Goal: Browse casually

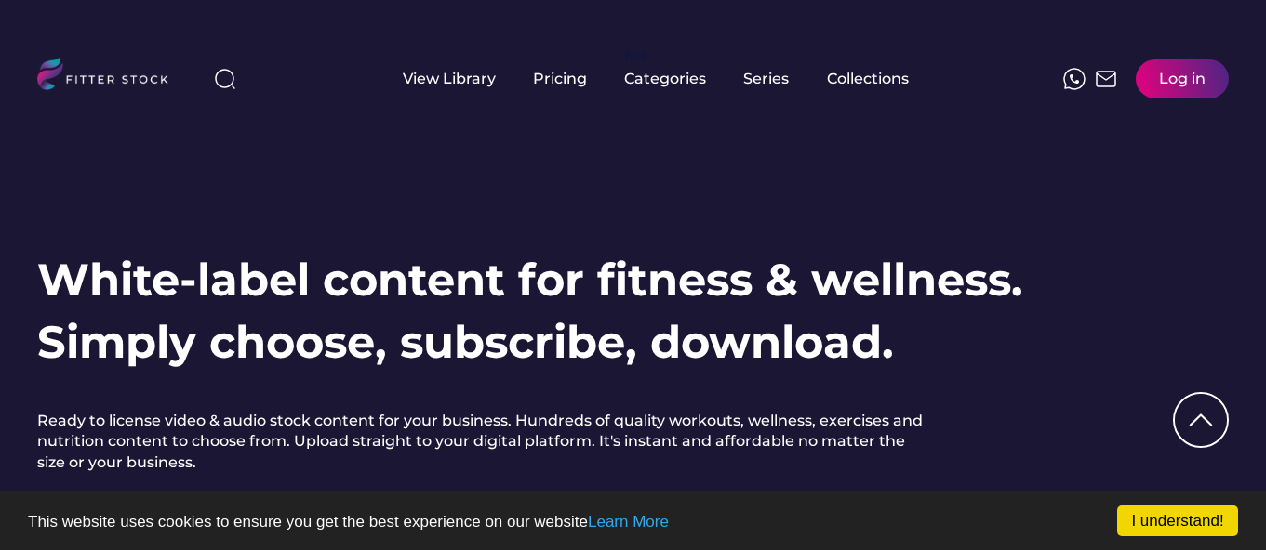
scroll to position [93, 0]
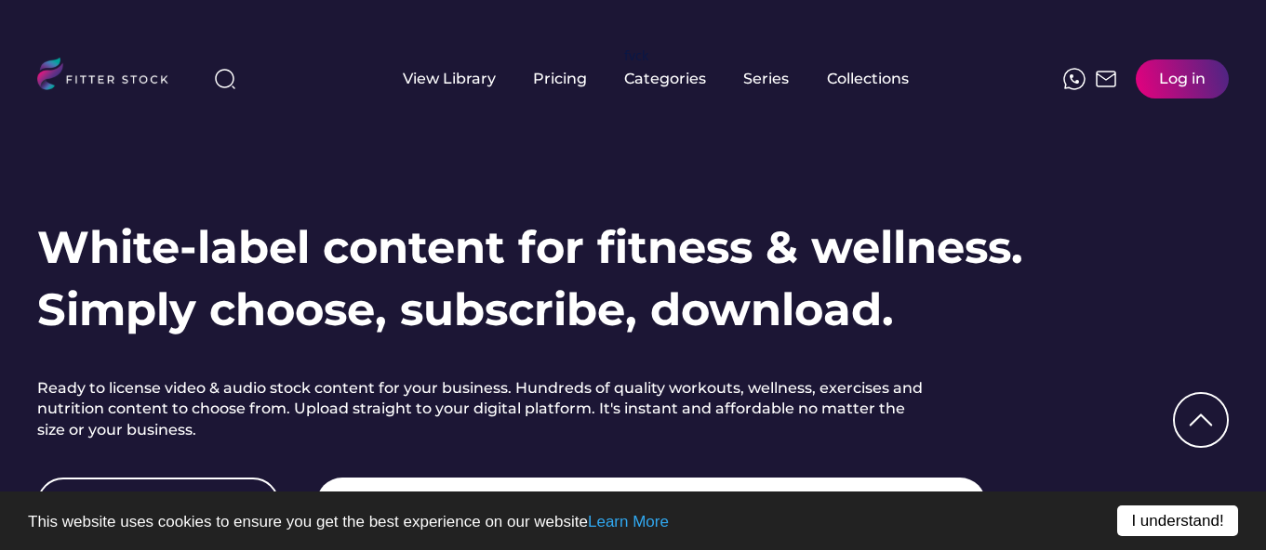
click at [1183, 518] on link "I understand!" at bounding box center [1177, 521] width 121 height 31
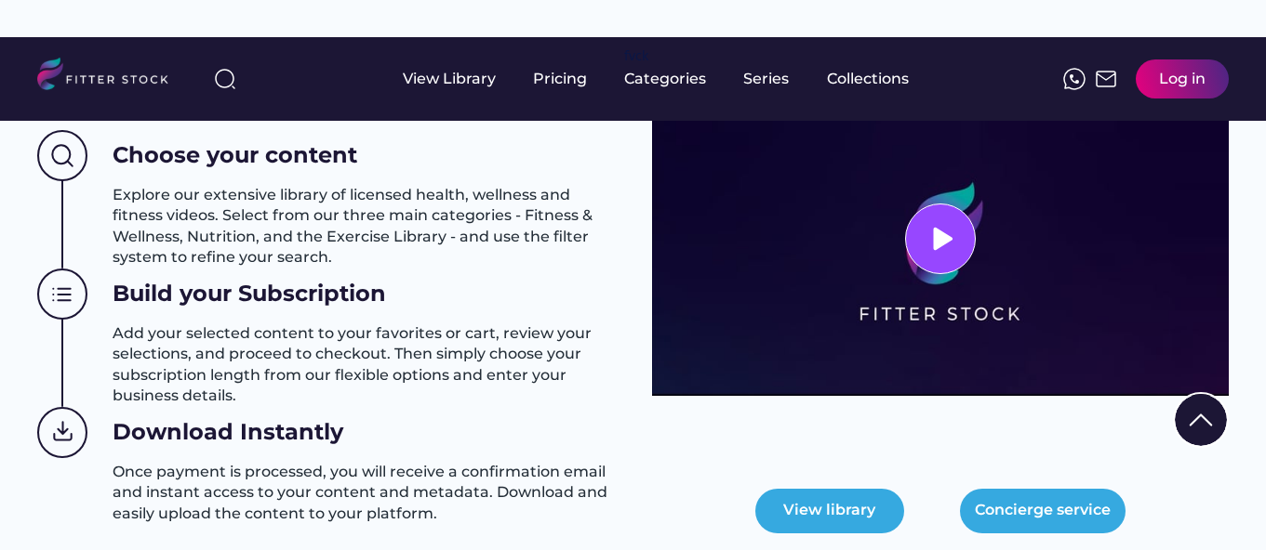
scroll to position [837, 0]
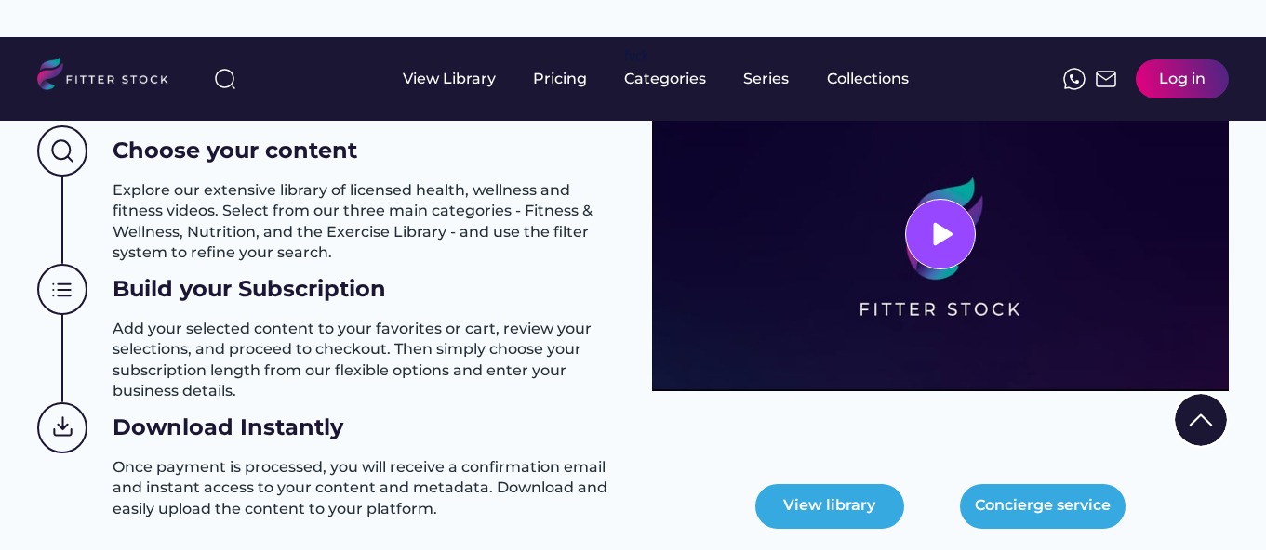
click at [996, 214] on img at bounding box center [940, 234] width 577 height 314
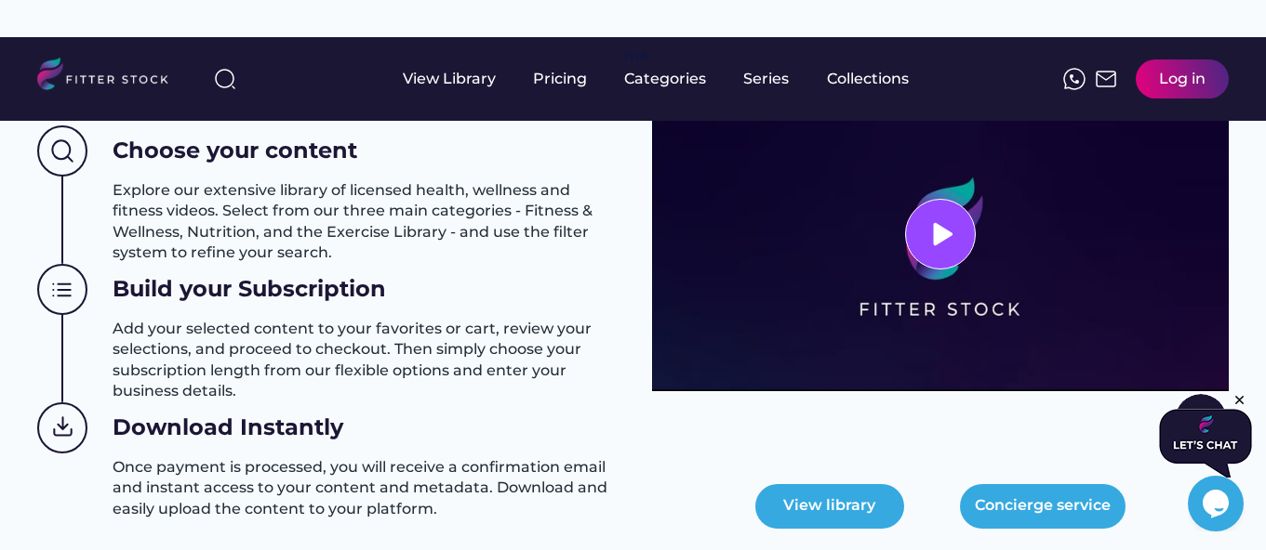
scroll to position [0, 0]
click at [945, 224] on icon at bounding box center [940, 234] width 28 height 28
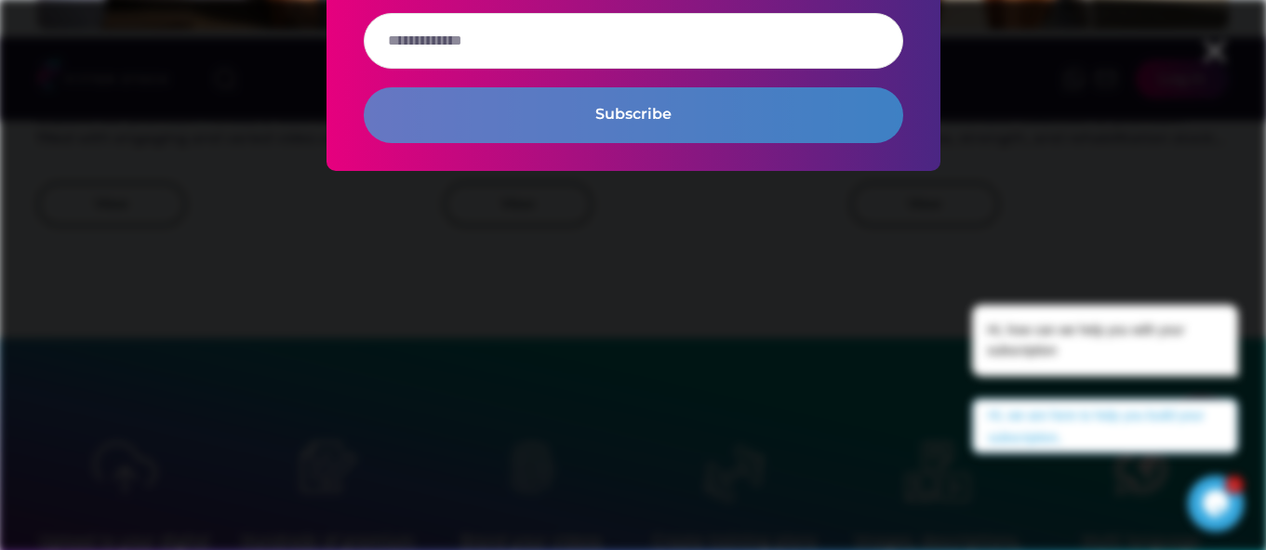
scroll to position [1581, 0]
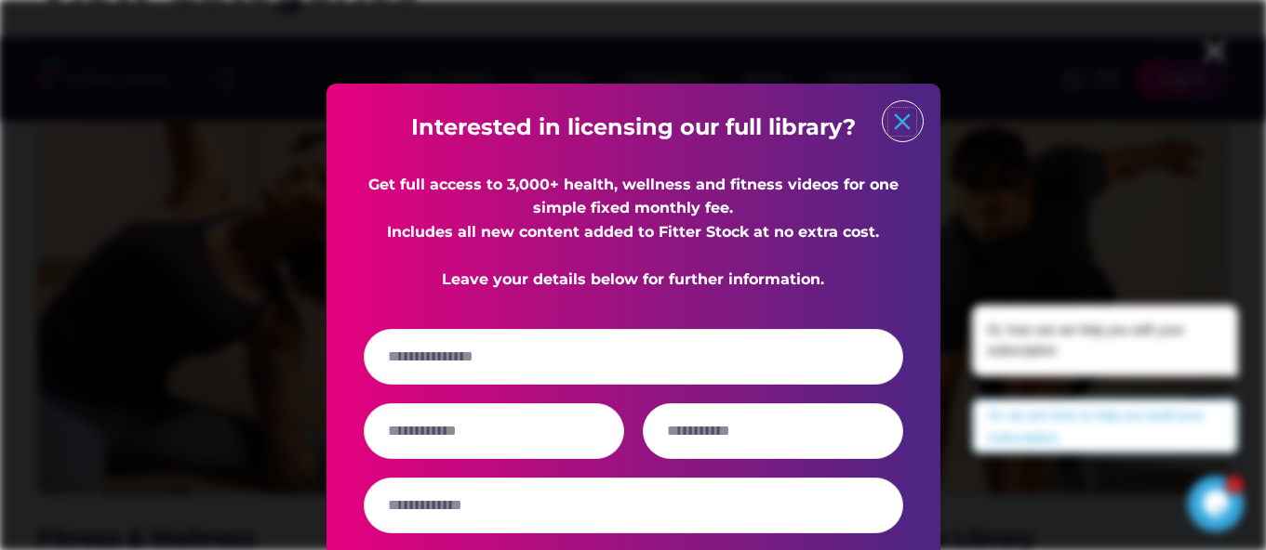
click at [895, 112] on text "close" at bounding box center [902, 122] width 28 height 28
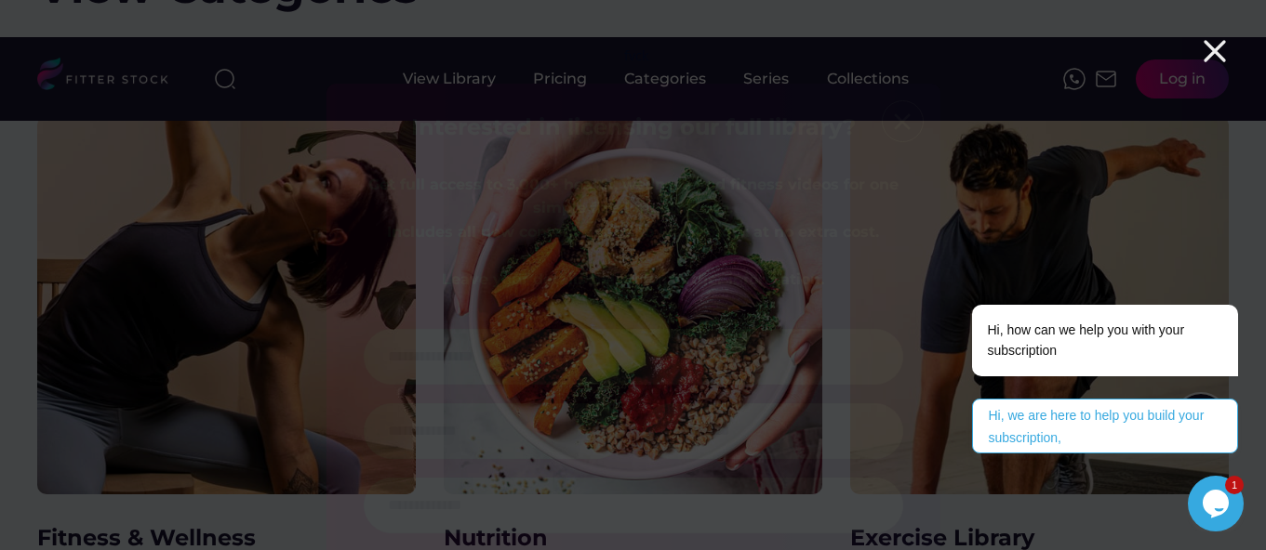
click at [1159, 107] on div at bounding box center [633, 275] width 1266 height 550
click at [1213, 41] on icon at bounding box center [1214, 51] width 37 height 37
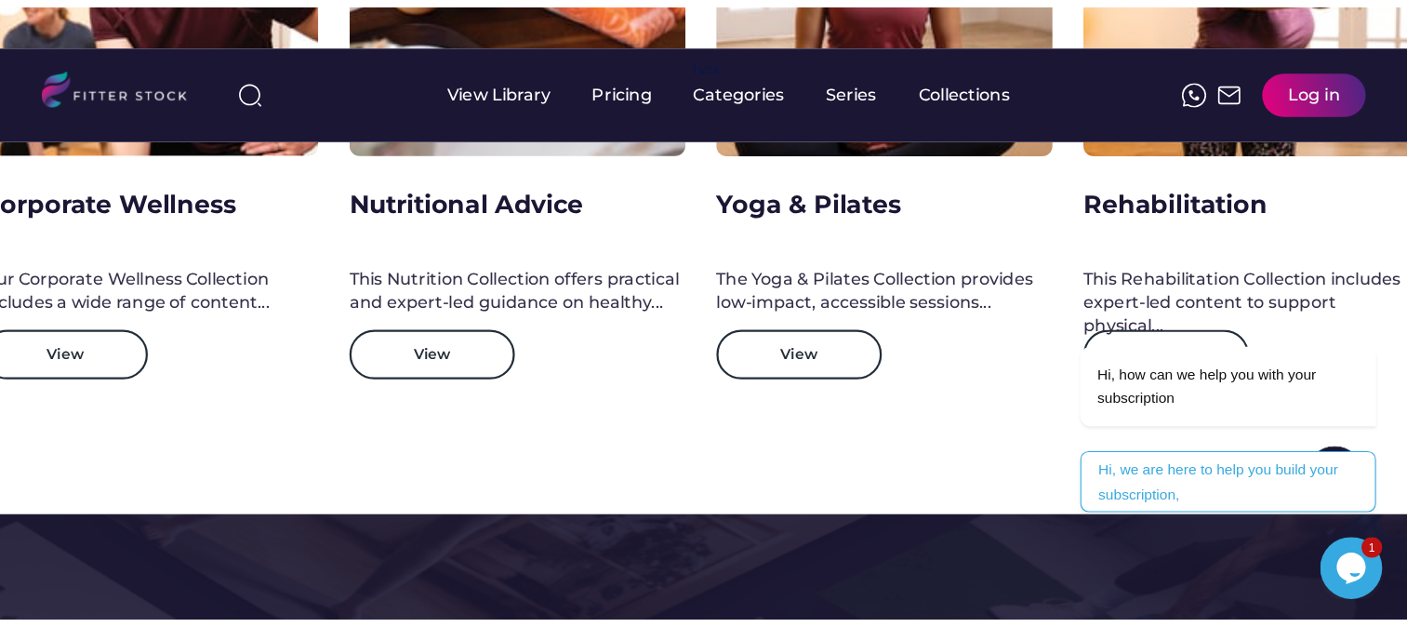
scroll to position [3068, 0]
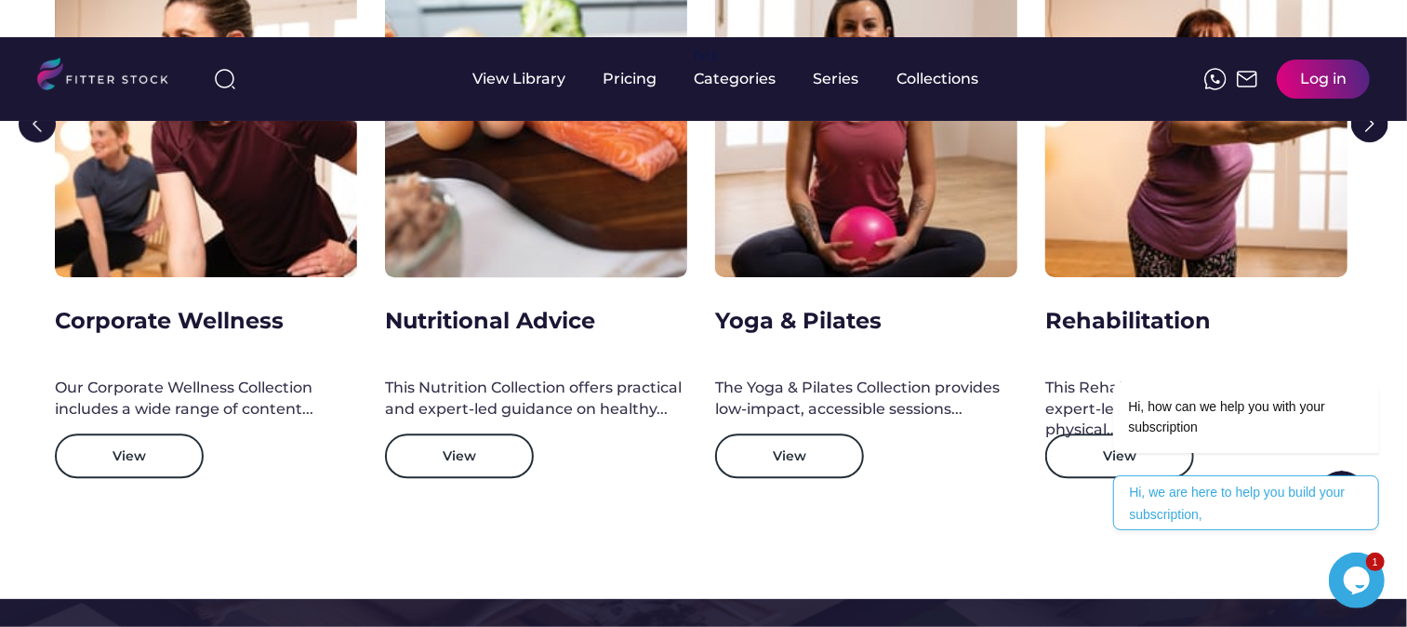
drag, startPoint x: 737, startPoint y: 0, endPoint x: 637, endPoint y: 552, distance: 561.4
click at [637, 552] on div "Corporate Wellness Our Corporate Wellness Collection includes a wide range of c…" at bounding box center [703, 263] width 1332 height 577
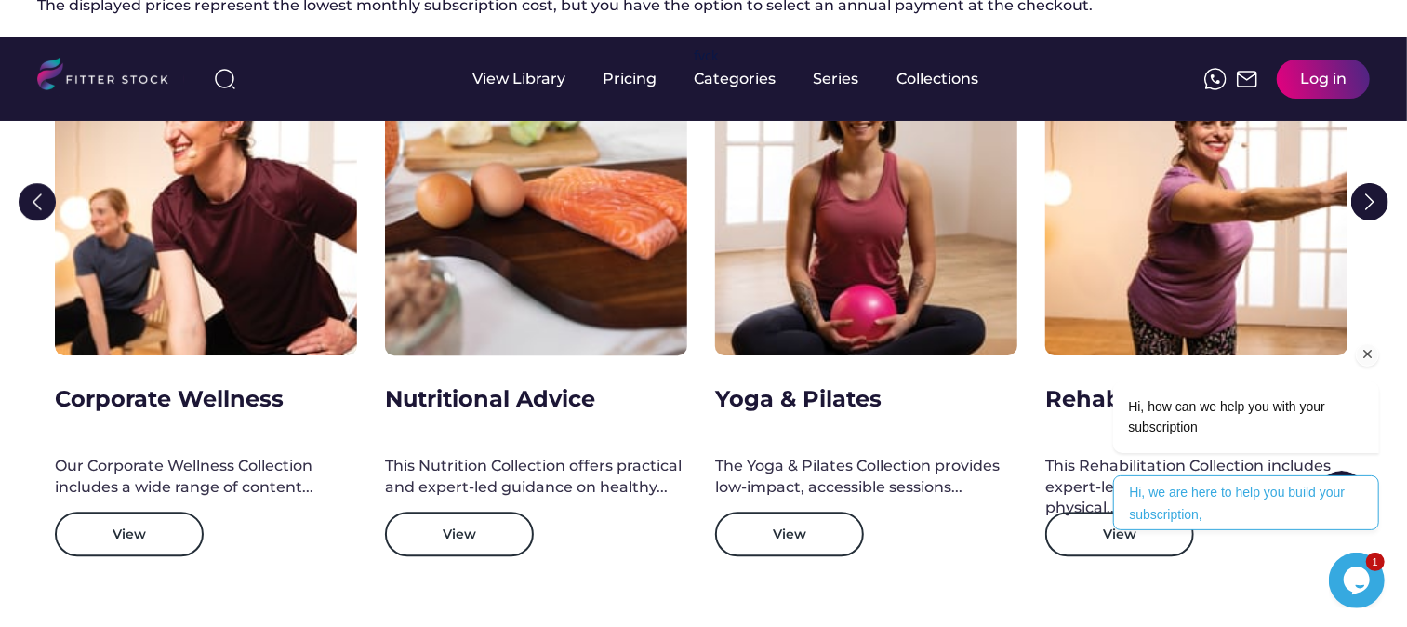
scroll to position [2861, 0]
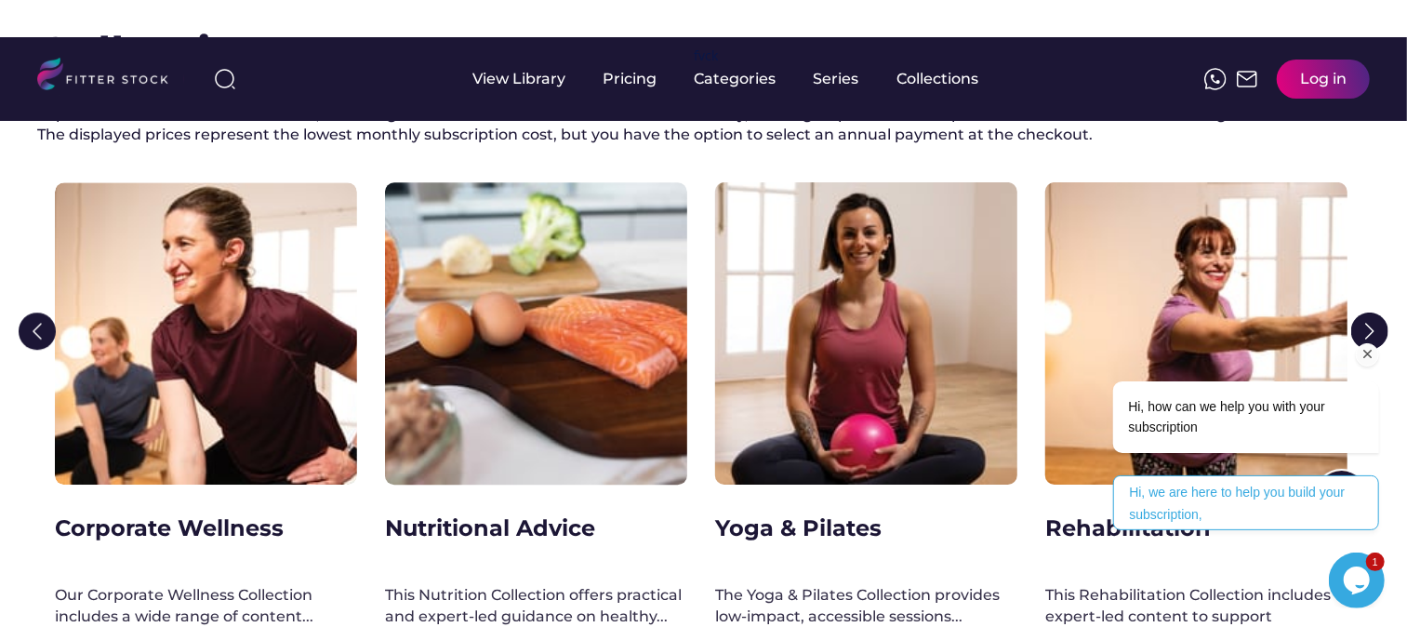
click at [1257, 279] on div "Hi, how can we help you with your subscription Hi, we are here to help you buil…" at bounding box center [1220, 373] width 335 height 330
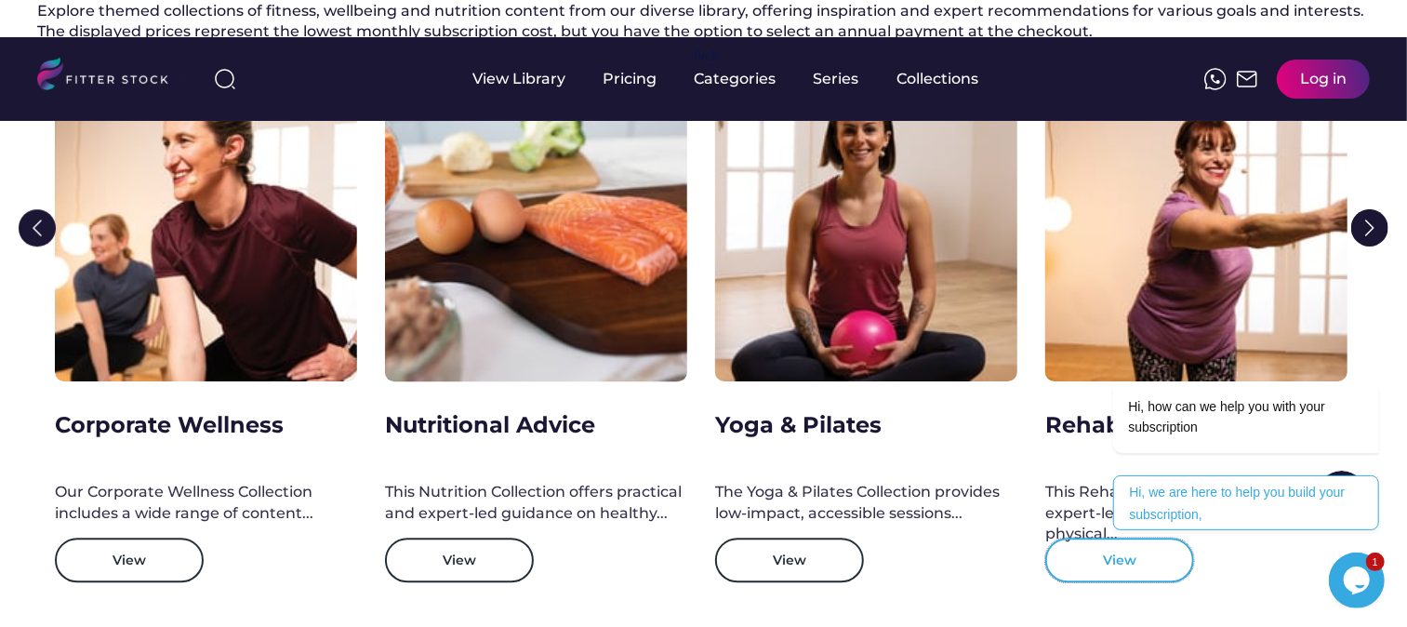
click at [1098, 554] on button "View" at bounding box center [1119, 559] width 149 height 45
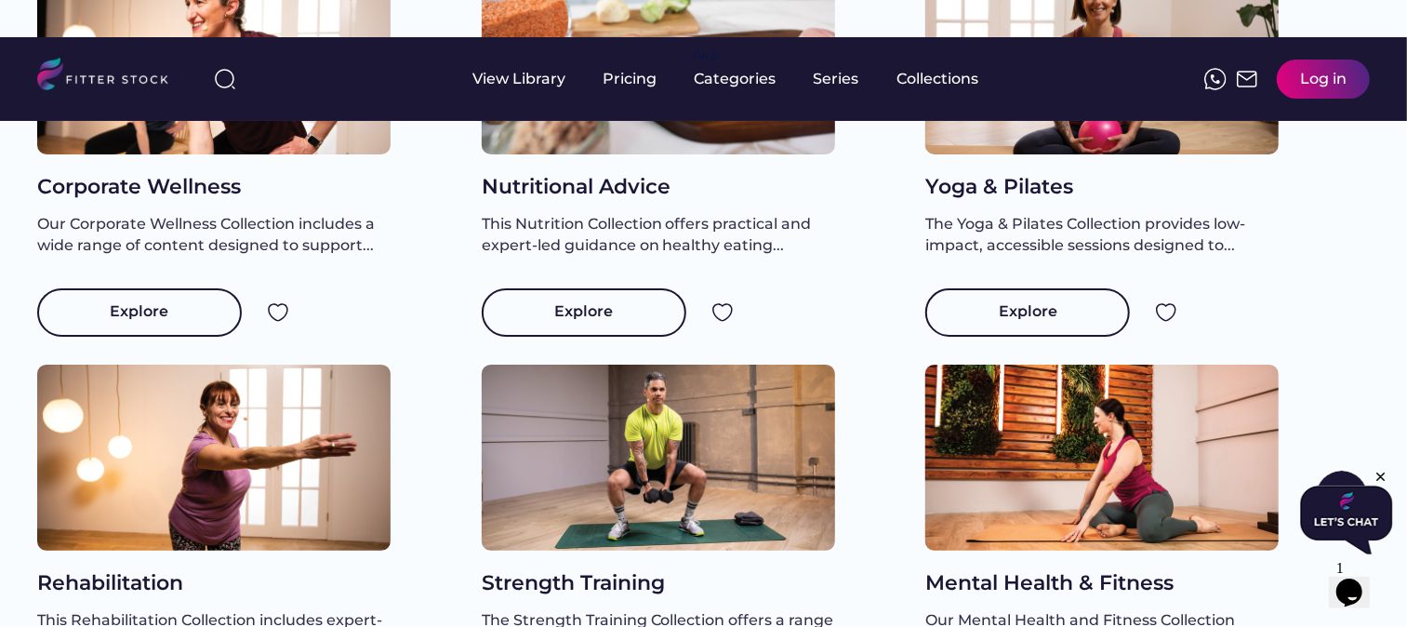
scroll to position [4856, 0]
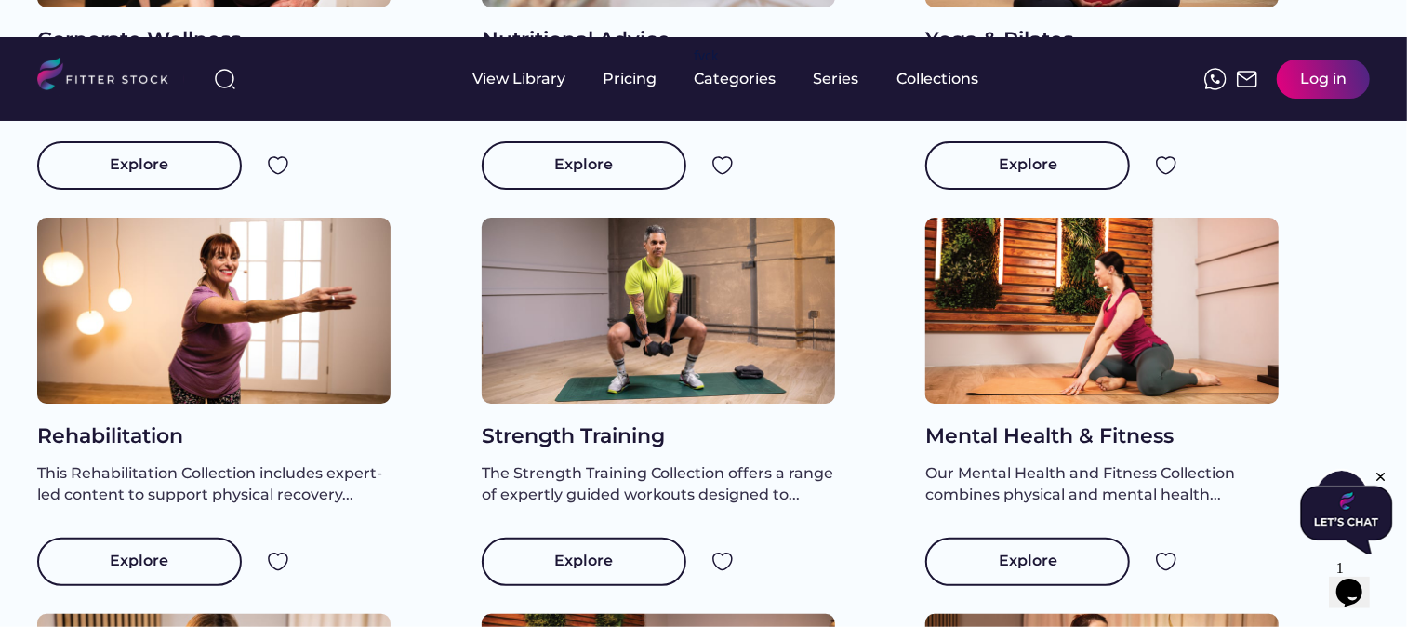
click at [1058, 382] on div at bounding box center [1101, 311] width 353 height 186
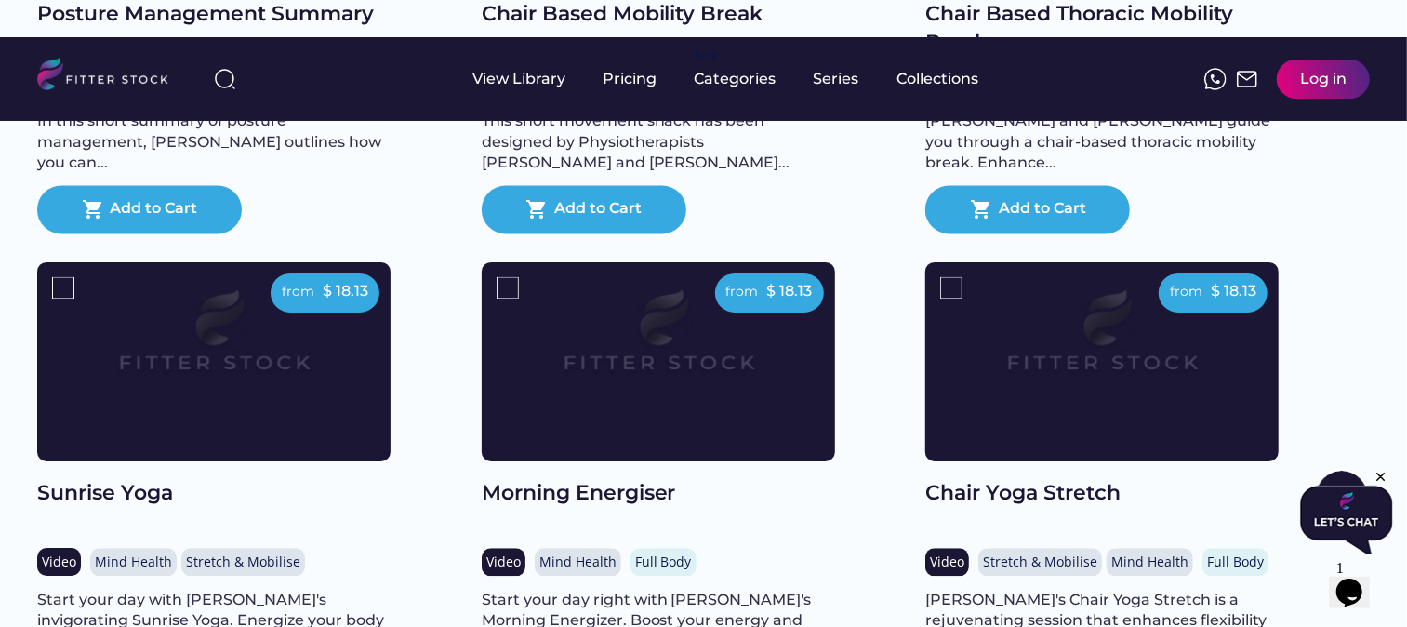
scroll to position [121, 0]
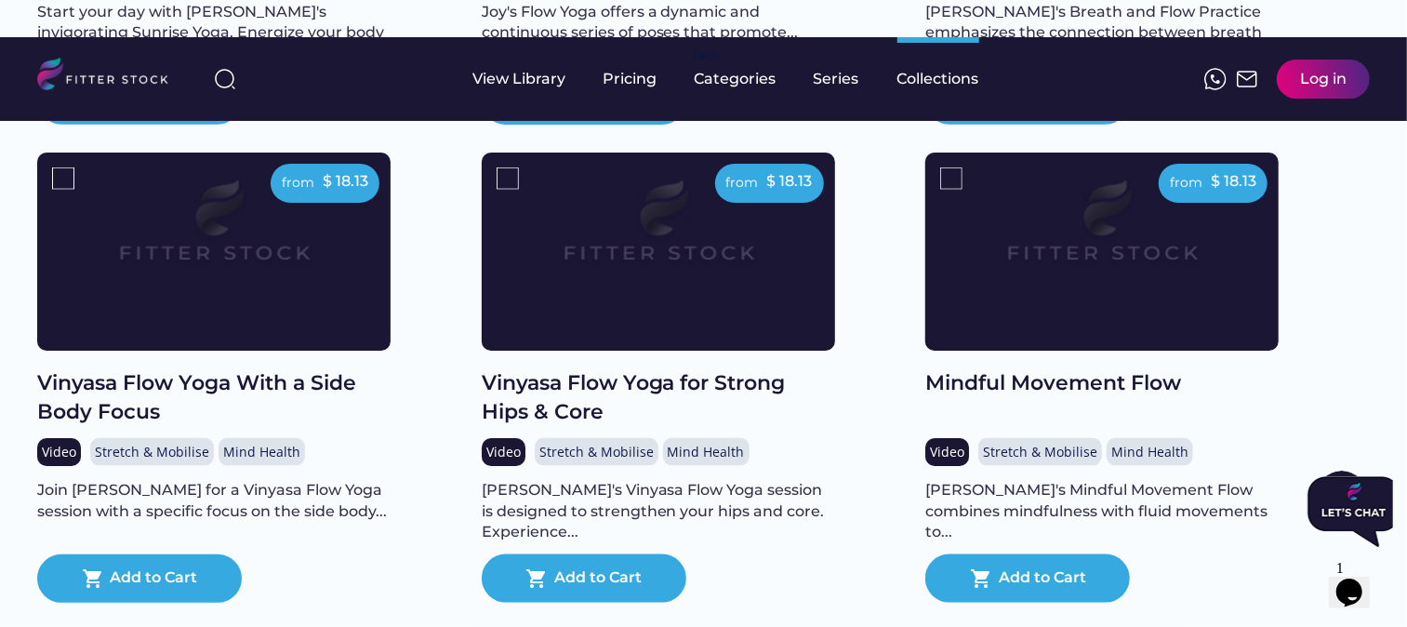
scroll to position [1277, 0]
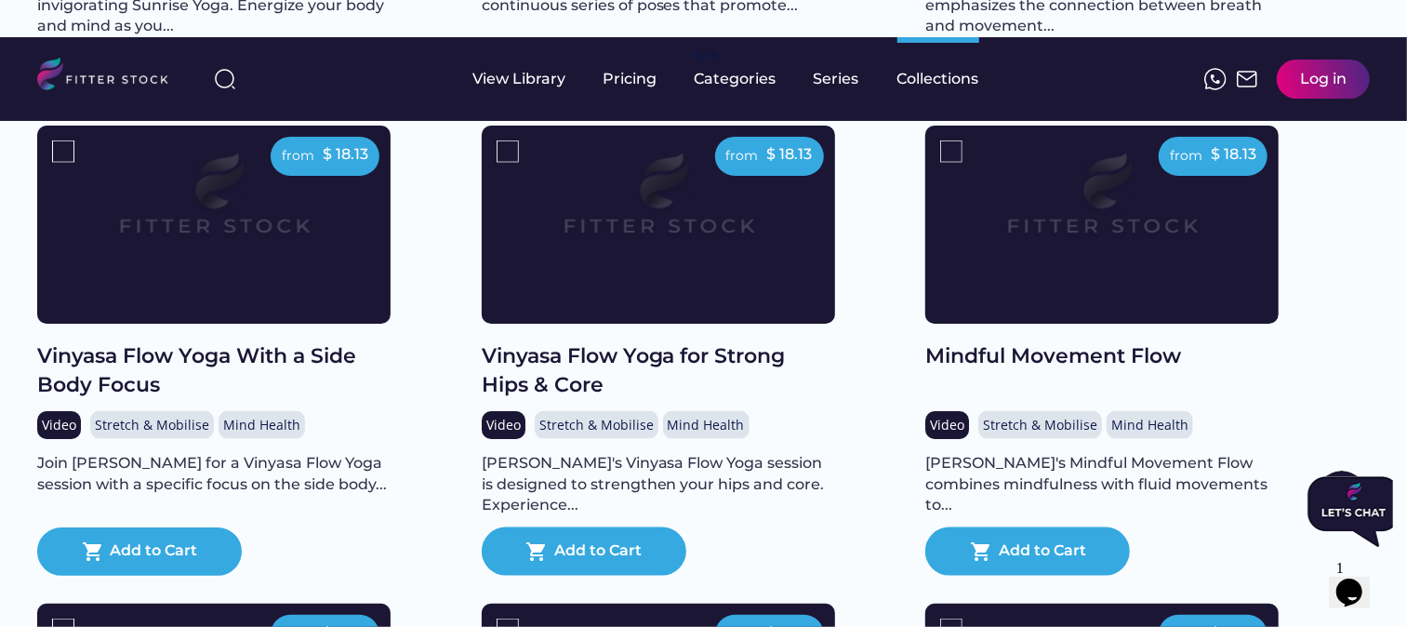
click at [839, 299] on div "from $ 18.13 Vinyasa Flow Yoga for Strong Hips & Core Video Stretch & Mobilise …" at bounding box center [704, 365] width 444 height 479
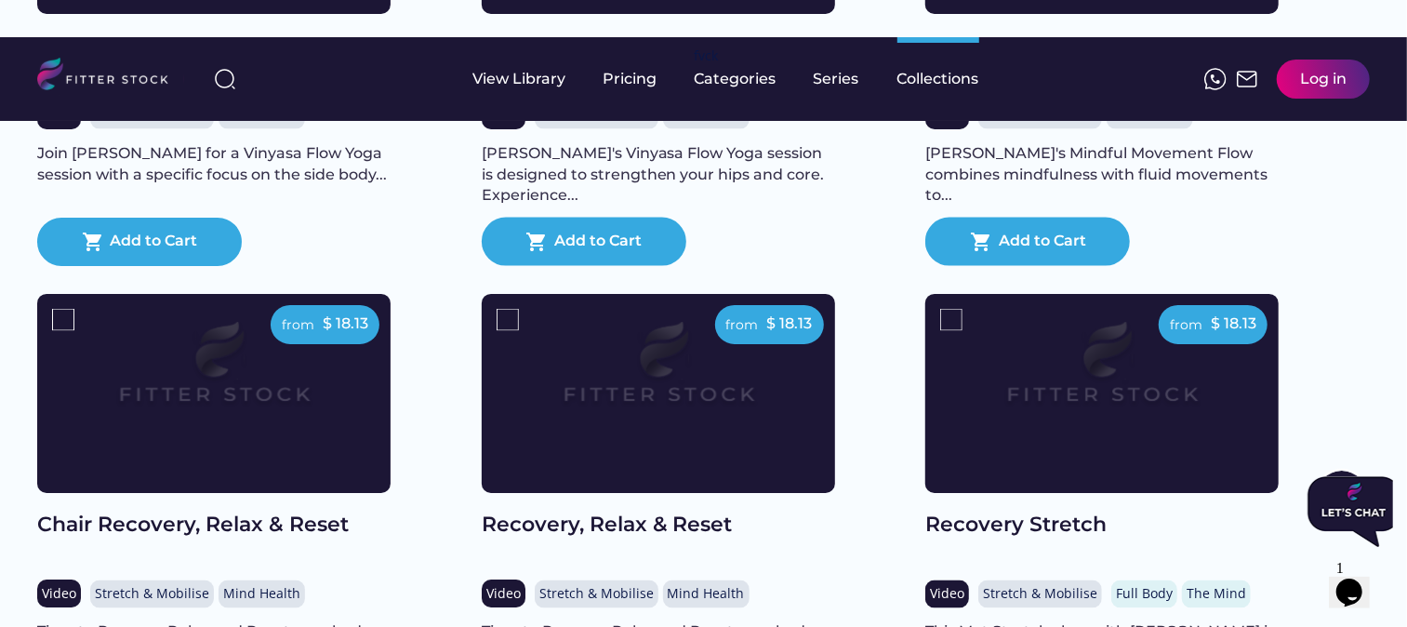
scroll to position [760, 0]
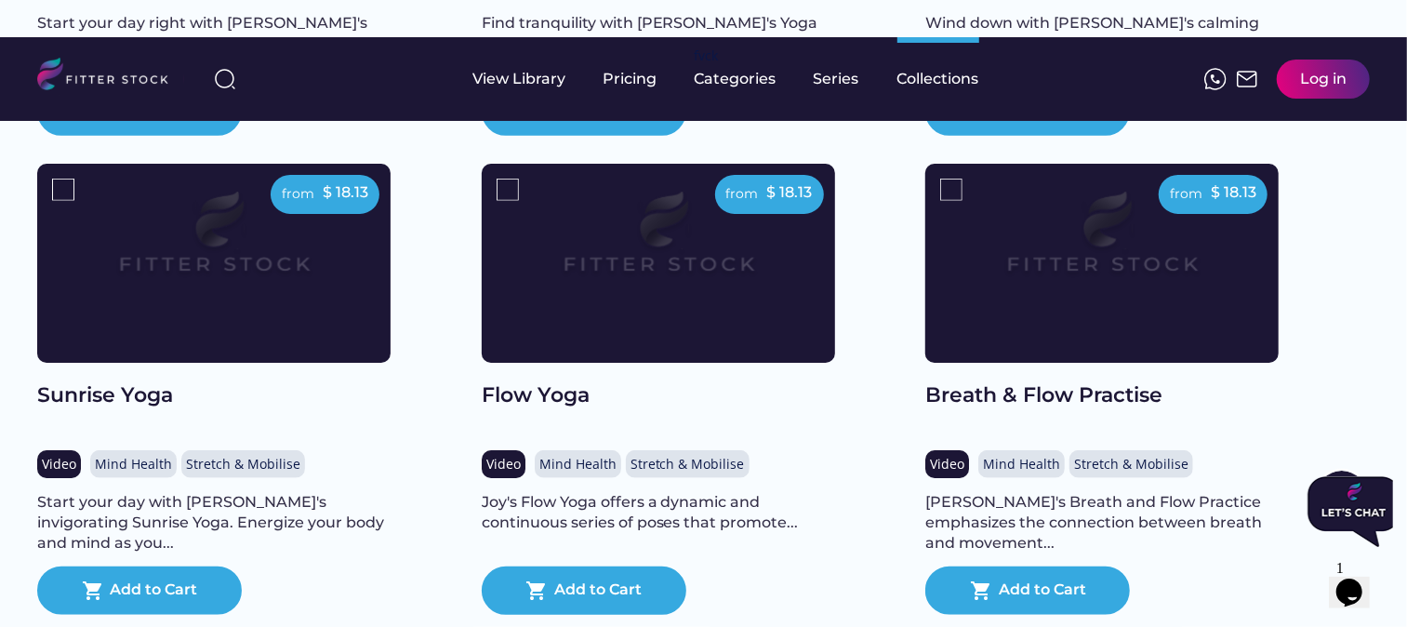
click at [70, 61] on img at bounding box center [110, 77] width 147 height 38
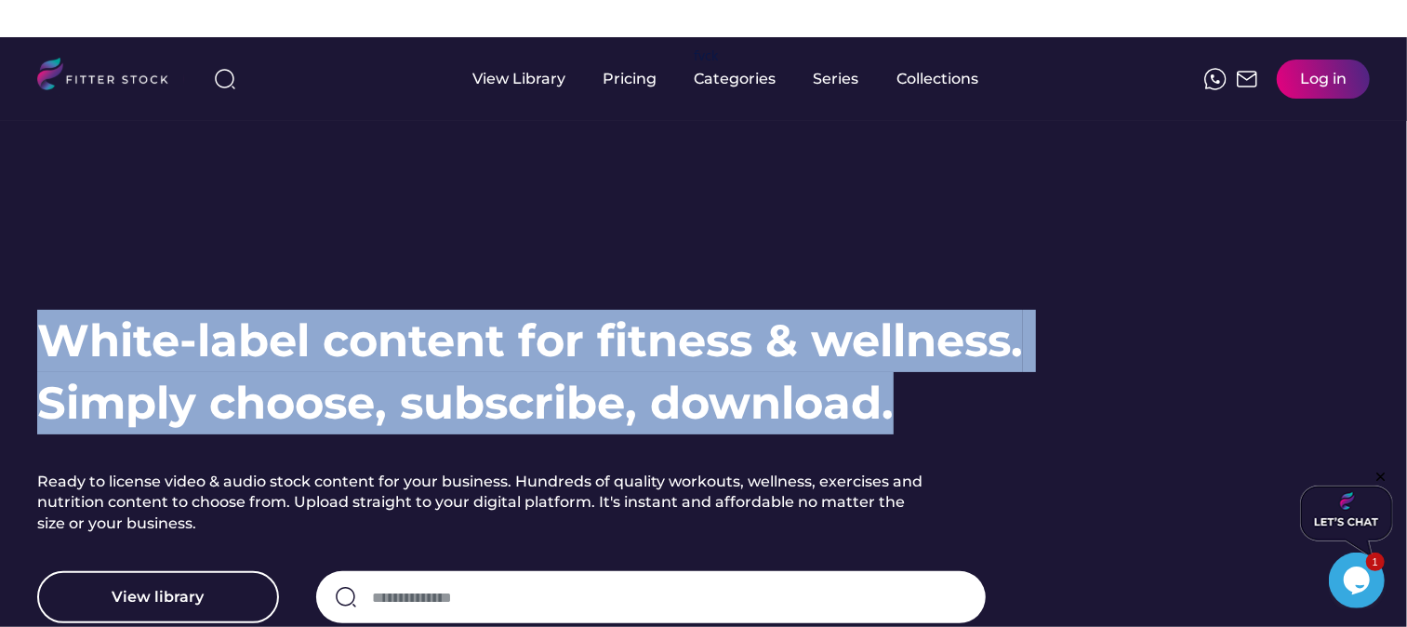
drag, startPoint x: 941, startPoint y: 414, endPoint x: 30, endPoint y: 353, distance: 913.2
click at [30, 353] on div "White-label content for fitness & wellness. Simply choose, subscribe, download.…" at bounding box center [703, 367] width 1407 height 660
copy h1 "White-label content for fitness & wellness. Simply choose, subscribe, download."
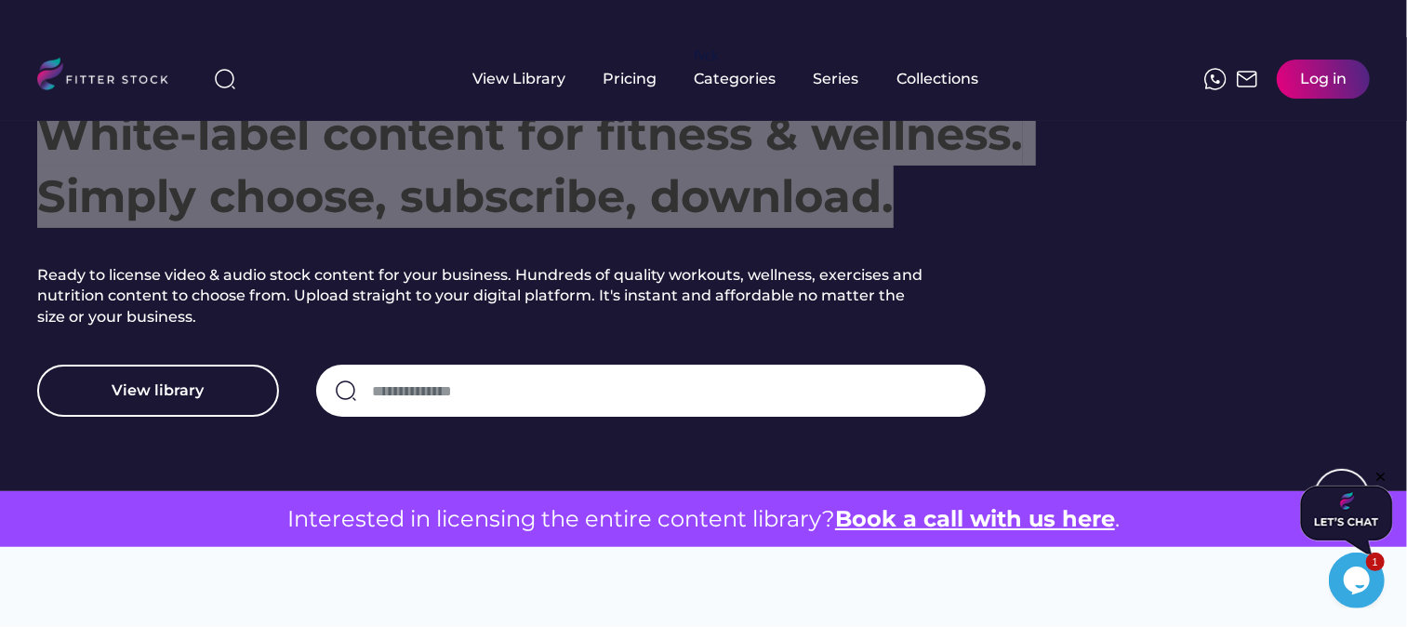
scroll to position [103, 0]
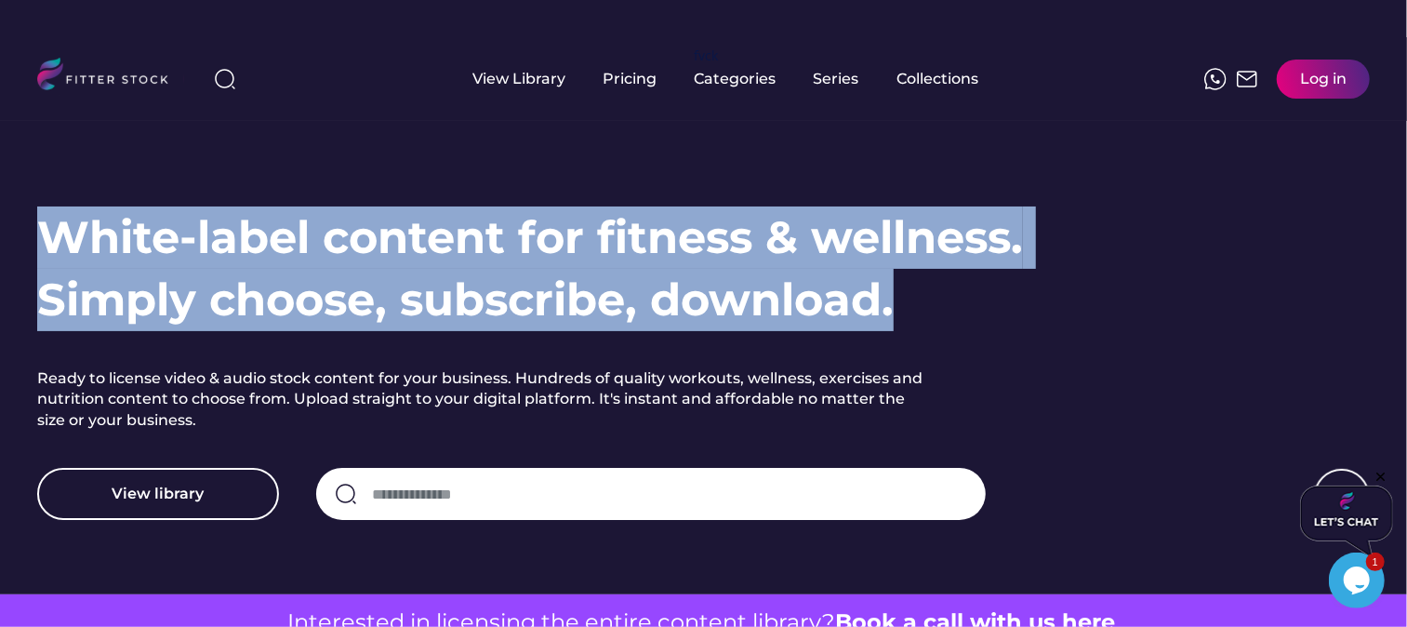
click at [435, 218] on h1 "White-label content for fitness & wellness. Simply choose, subscribe, download." at bounding box center [530, 268] width 986 height 125
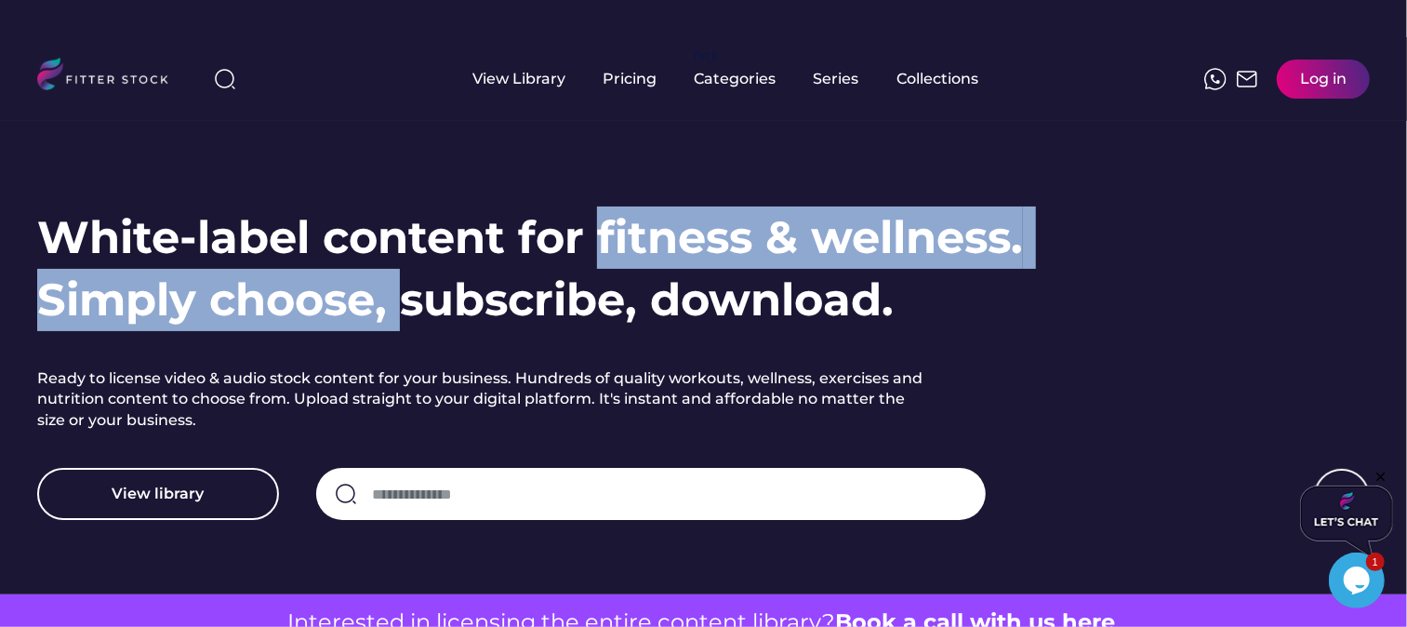
drag, startPoint x: 603, startPoint y: 237, endPoint x: 476, endPoint y: 245, distance: 126.7
click at [403, 313] on h1 "White-label content for fitness & wellness. Simply choose, subscribe, download." at bounding box center [530, 268] width 986 height 125
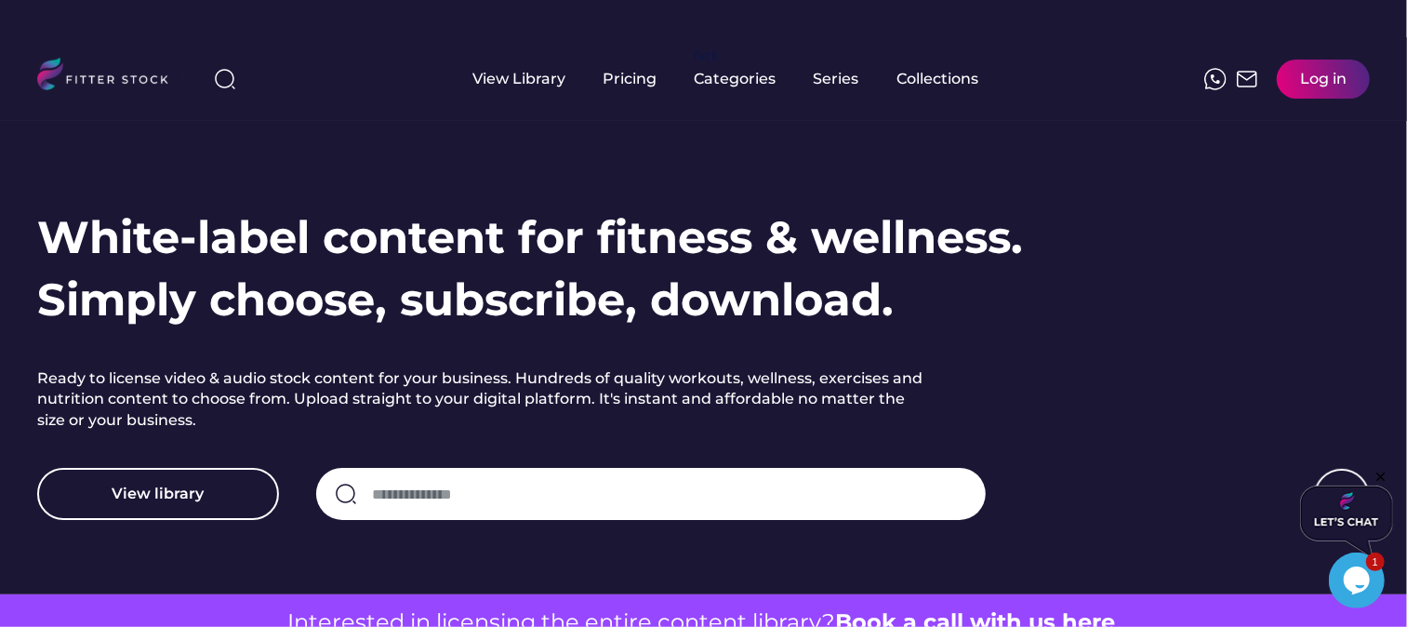
click at [484, 240] on h1 "White-label content for fitness & wellness. Simply choose, subscribe, download." at bounding box center [530, 268] width 986 height 125
click at [321, 231] on h1 "White-label content for fitness & wellness. Simply choose, subscribe, download." at bounding box center [530, 268] width 986 height 125
click at [60, 220] on h1 "White-label content for fitness & wellness. Simply choose, subscribe, download." at bounding box center [530, 268] width 986 height 125
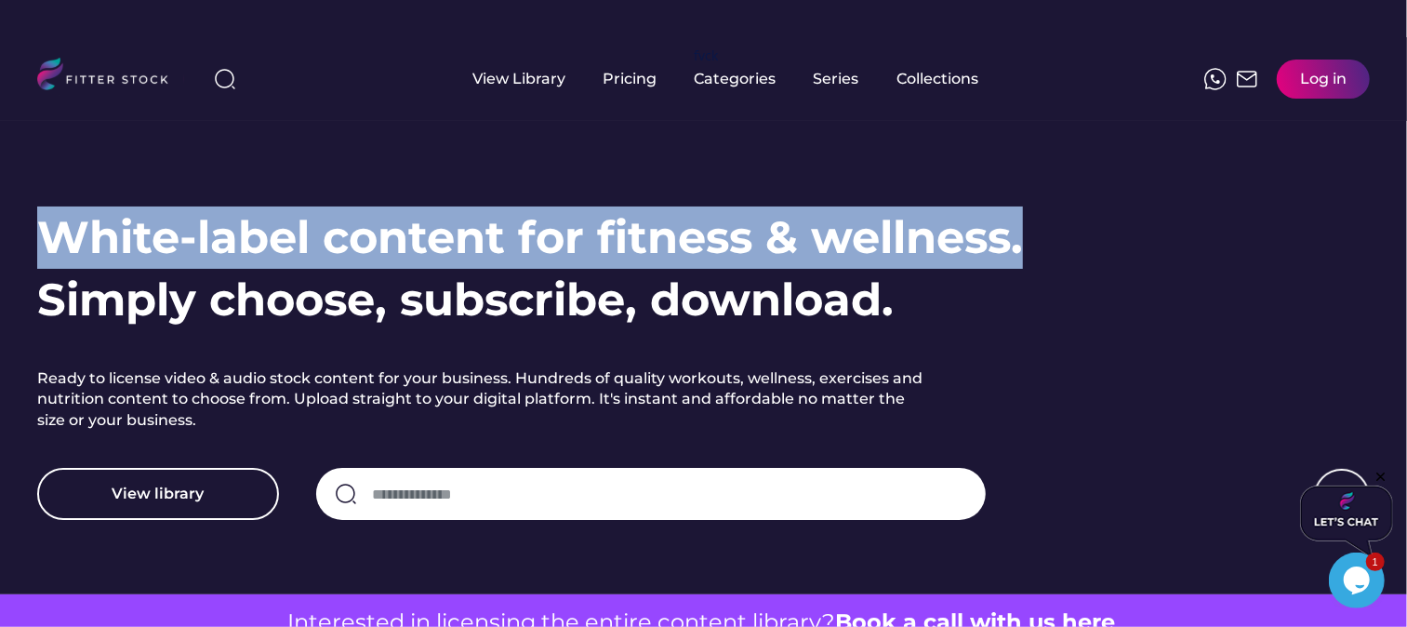
drag, startPoint x: 35, startPoint y: 221, endPoint x: 1134, endPoint y: 193, distance: 1099.4
click at [1134, 193] on div "White-label content for fitness & wellness. Simply choose, subscribe, download.…" at bounding box center [703, 264] width 1407 height 660
copy h1 "White-label content for fitness & wellness."
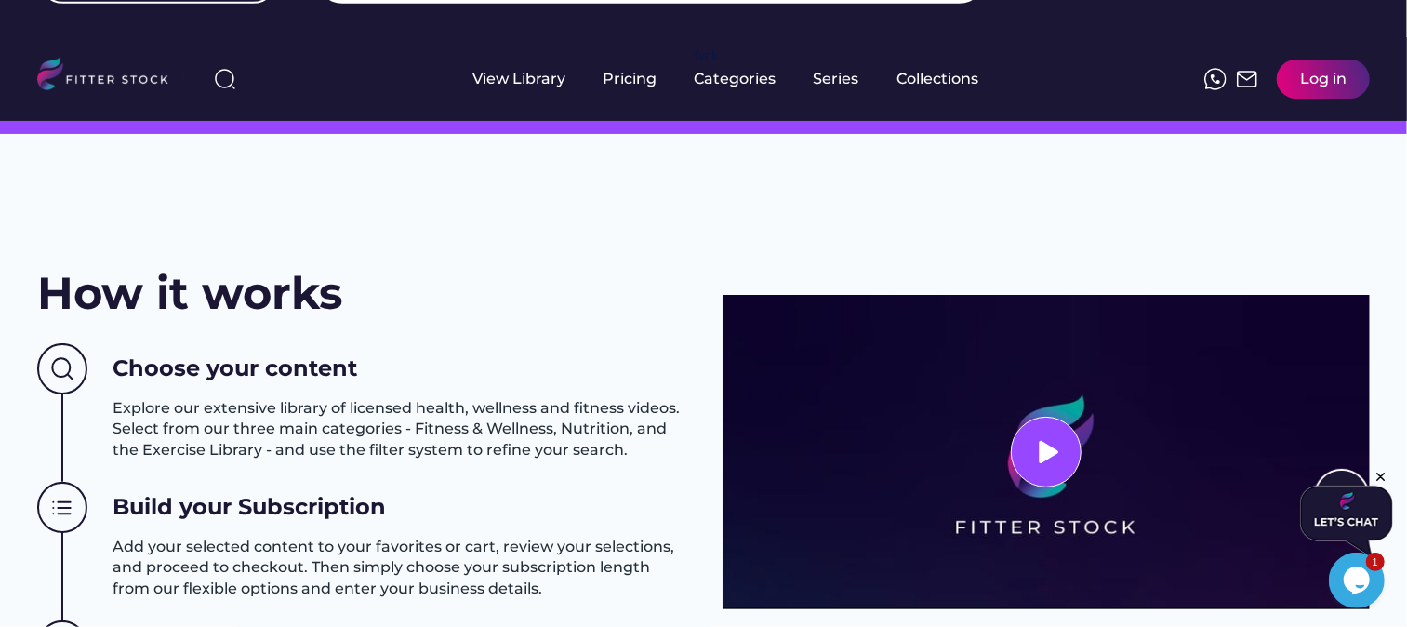
click at [596, 258] on div "How it works Choose your content Explore our extensive library of licensed heal…" at bounding box center [703, 475] width 1407 height 682
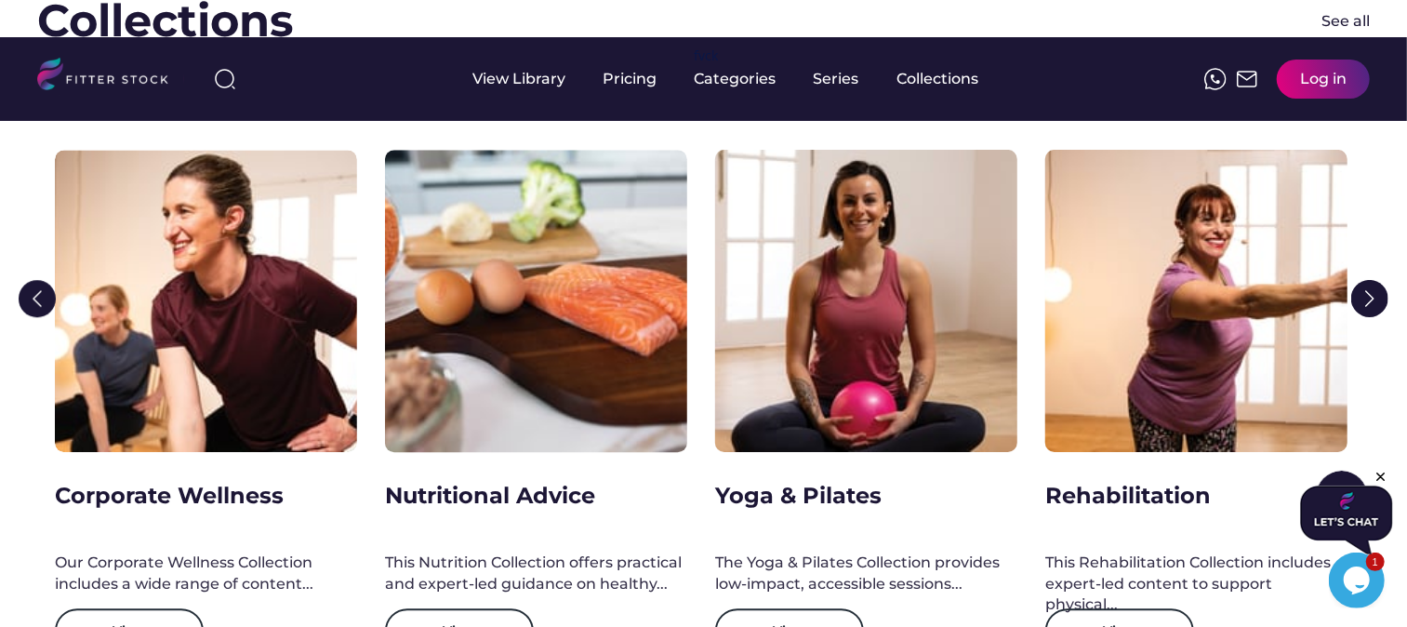
scroll to position [2893, 0]
click at [1358, 301] on img at bounding box center [1369, 299] width 37 height 37
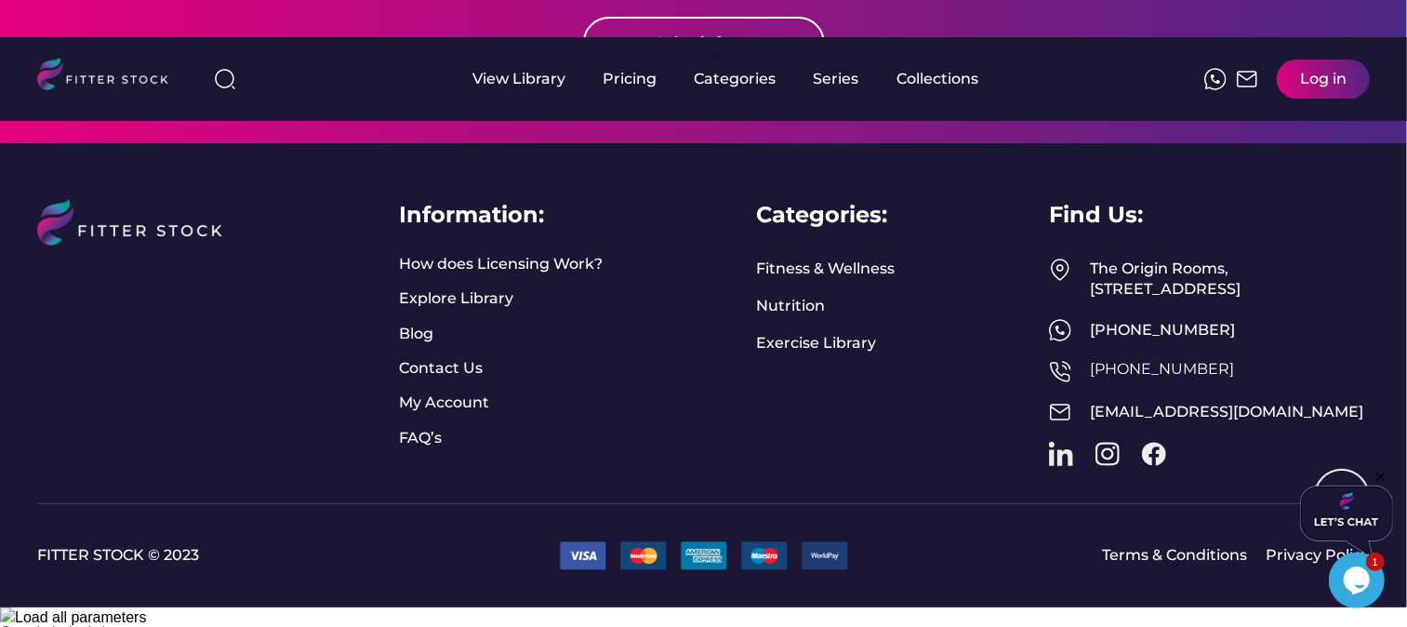
scroll to position [5043, 0]
